Goal: Task Accomplishment & Management: Manage account settings

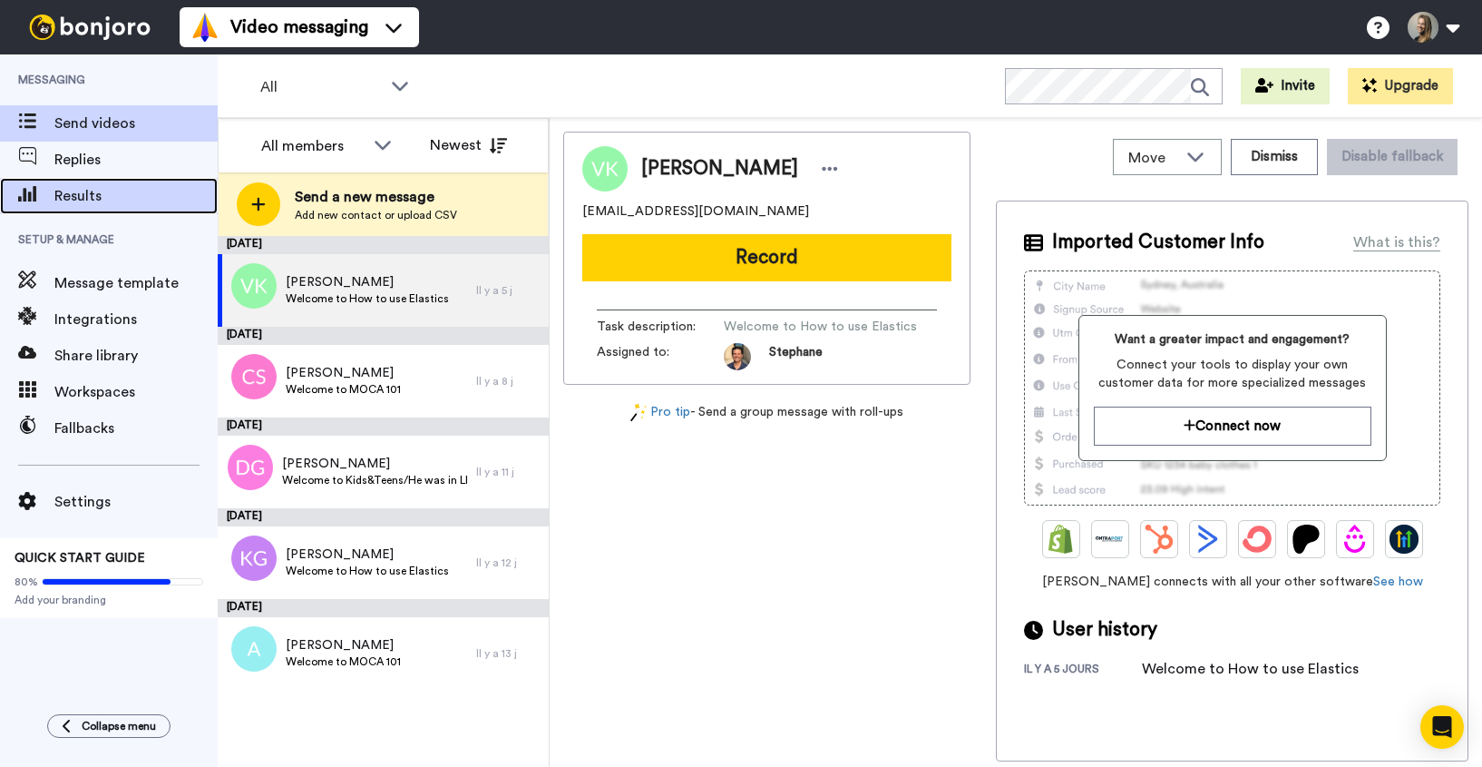
click at [122, 192] on span "Results" at bounding box center [135, 196] width 163 height 22
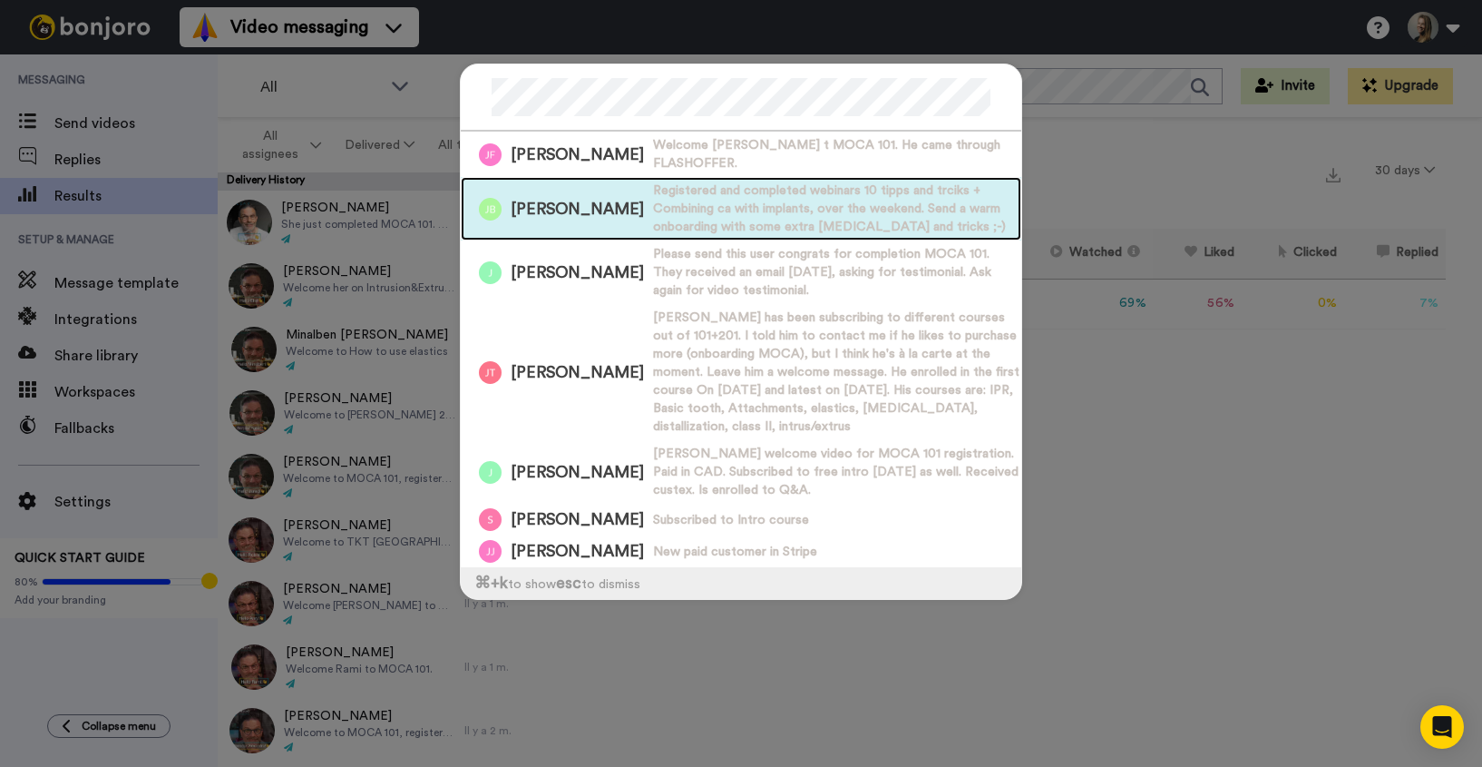
click at [553, 198] on span "[PERSON_NAME]" at bounding box center [577, 209] width 133 height 23
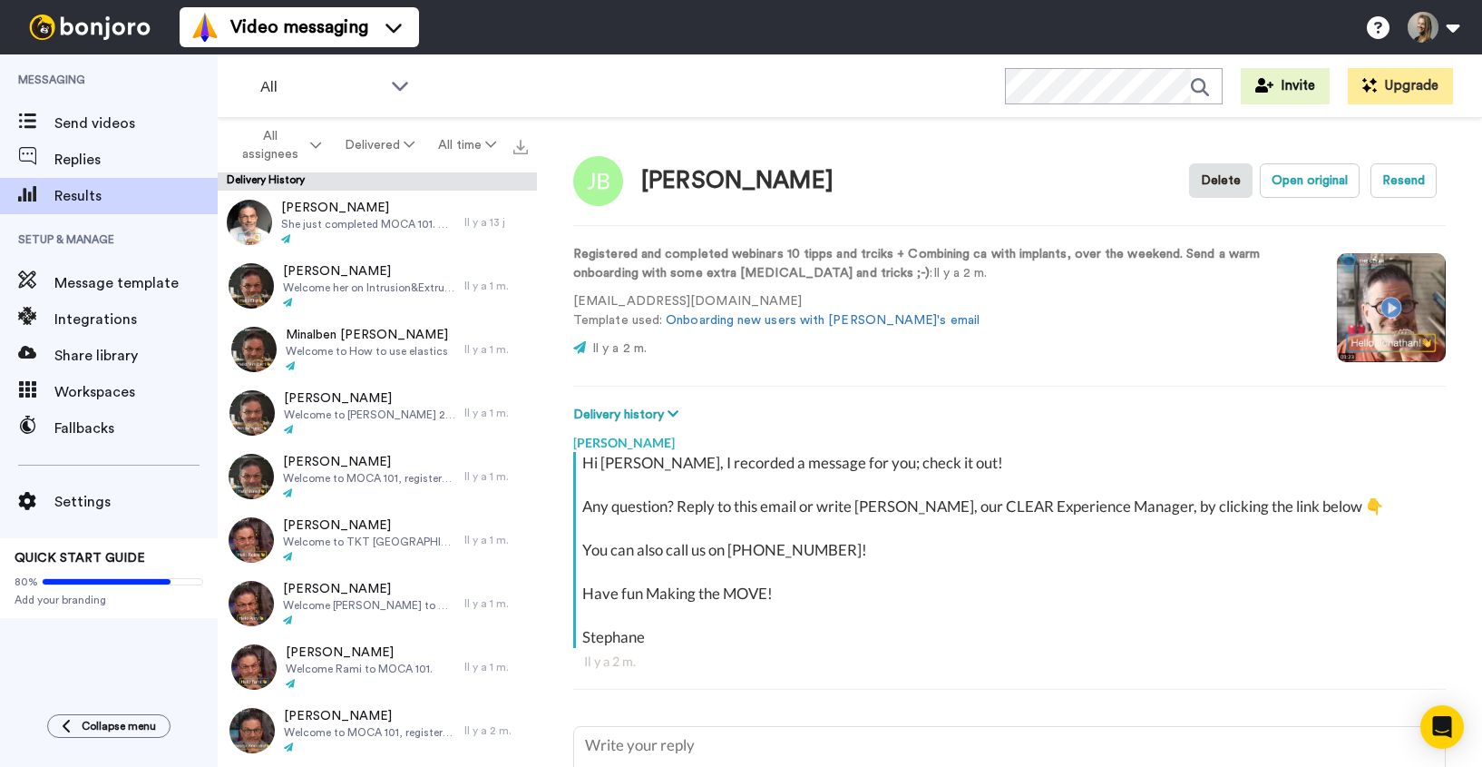
click at [1387, 307] on video at bounding box center [1391, 307] width 109 height 109
click at [1419, 296] on video at bounding box center [1391, 307] width 109 height 109
type textarea "x"
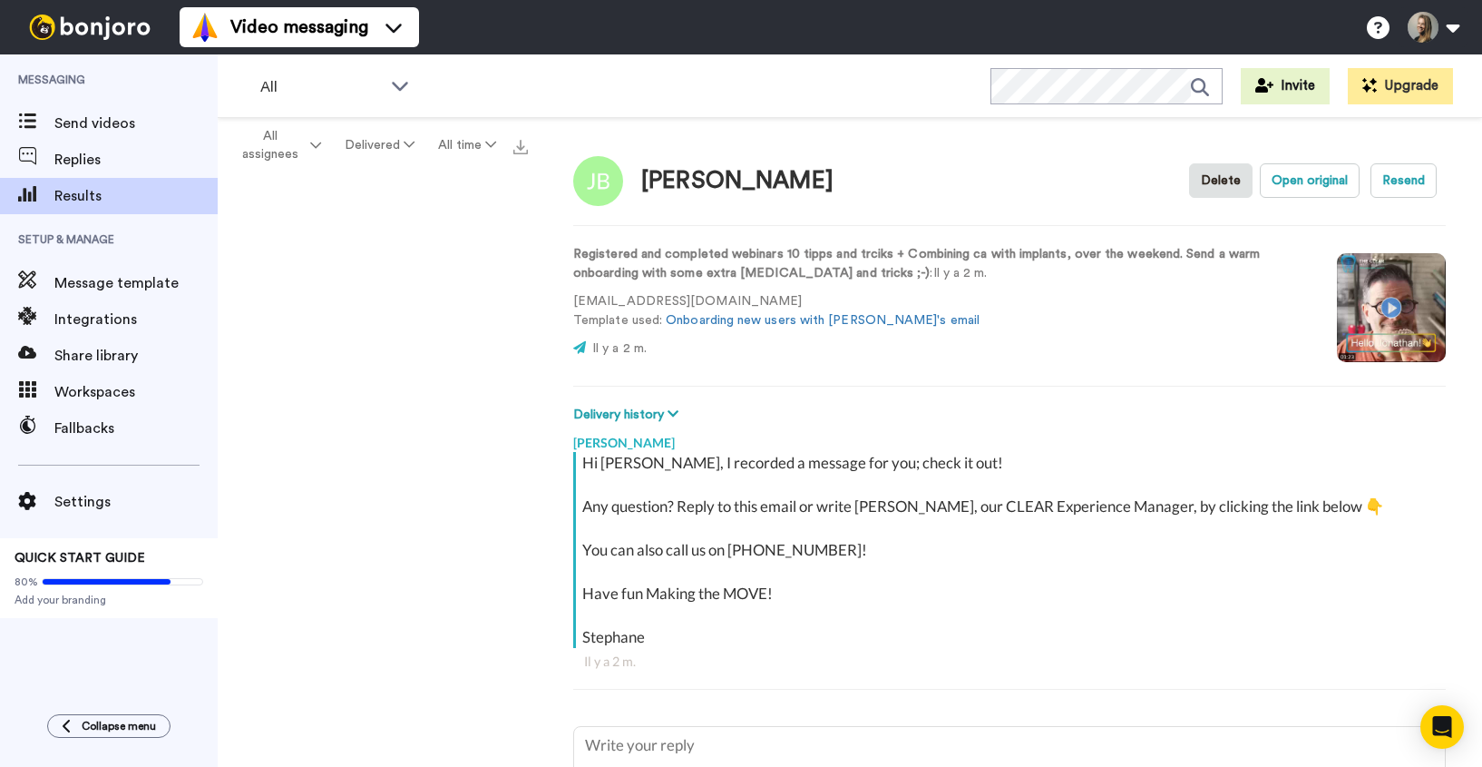
type textarea "x"
